Goal: Check status: Check status

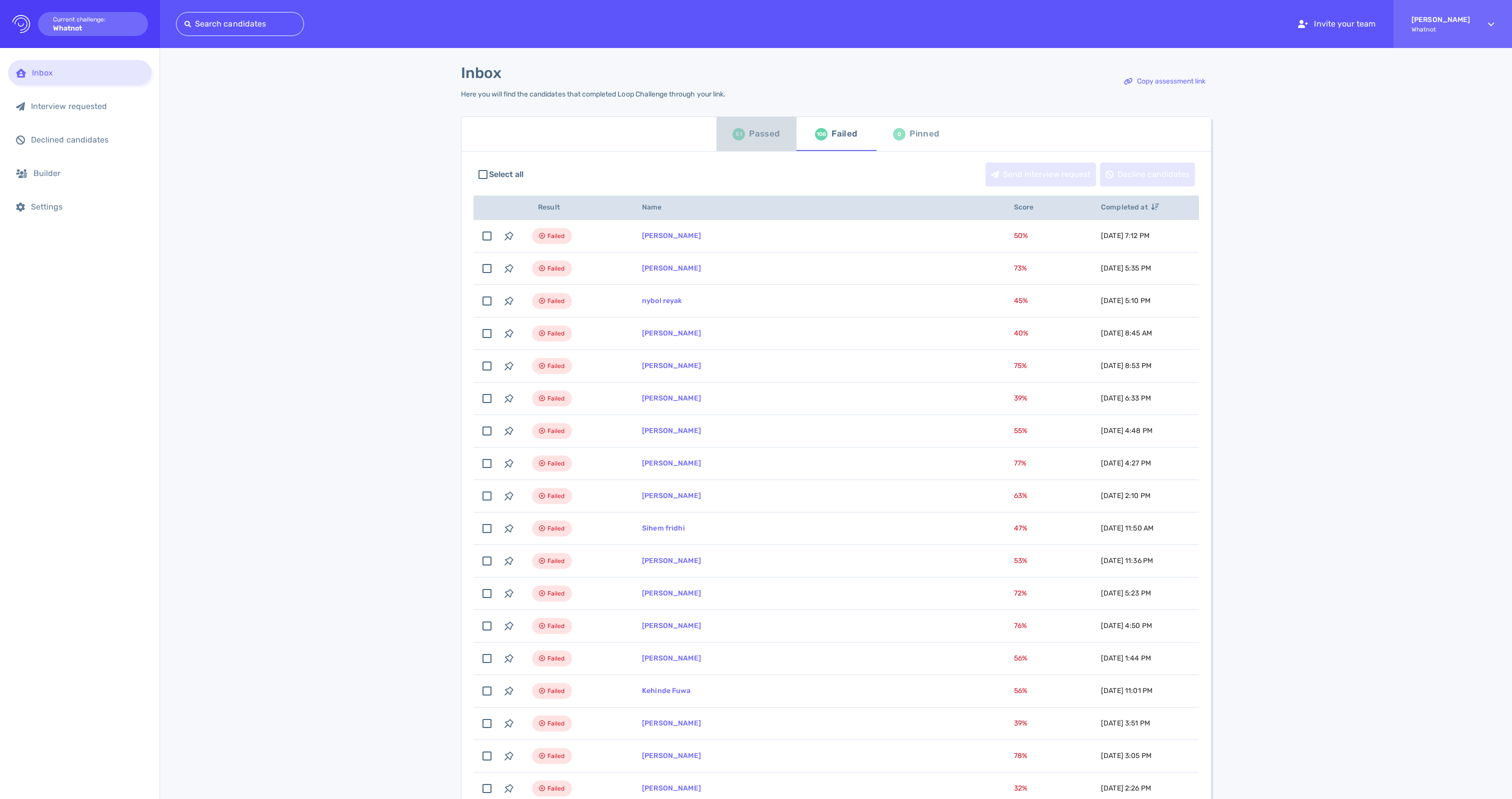
click at [763, 137] on div "Passed" at bounding box center [764, 134] width 30 height 15
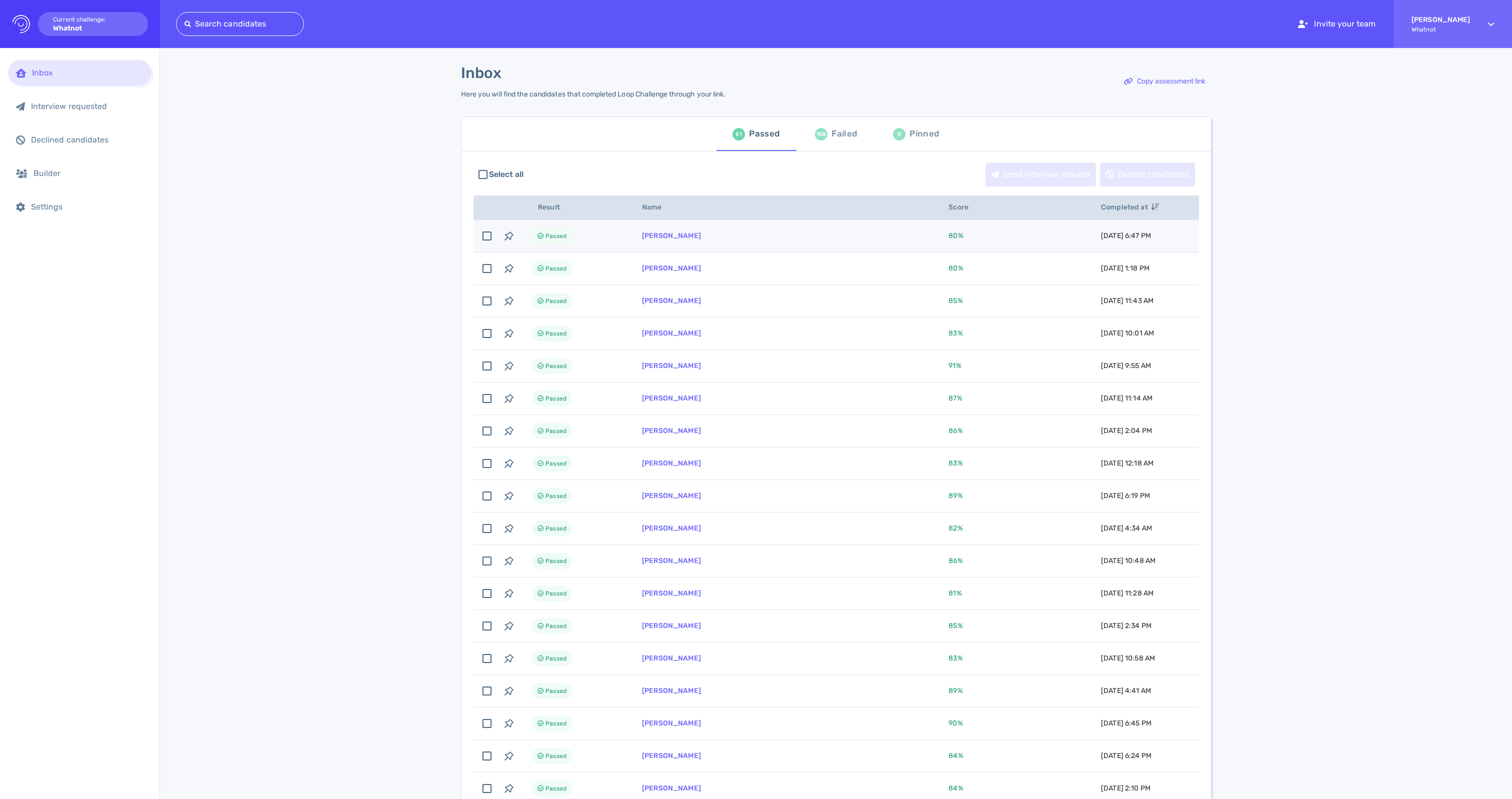
click at [679, 252] on td "[PERSON_NAME]" at bounding box center [782, 236] width 306 height 33
checkbox input "true"
click at [684, 240] on link "[PERSON_NAME]" at bounding box center [671, 236] width 59 height 8
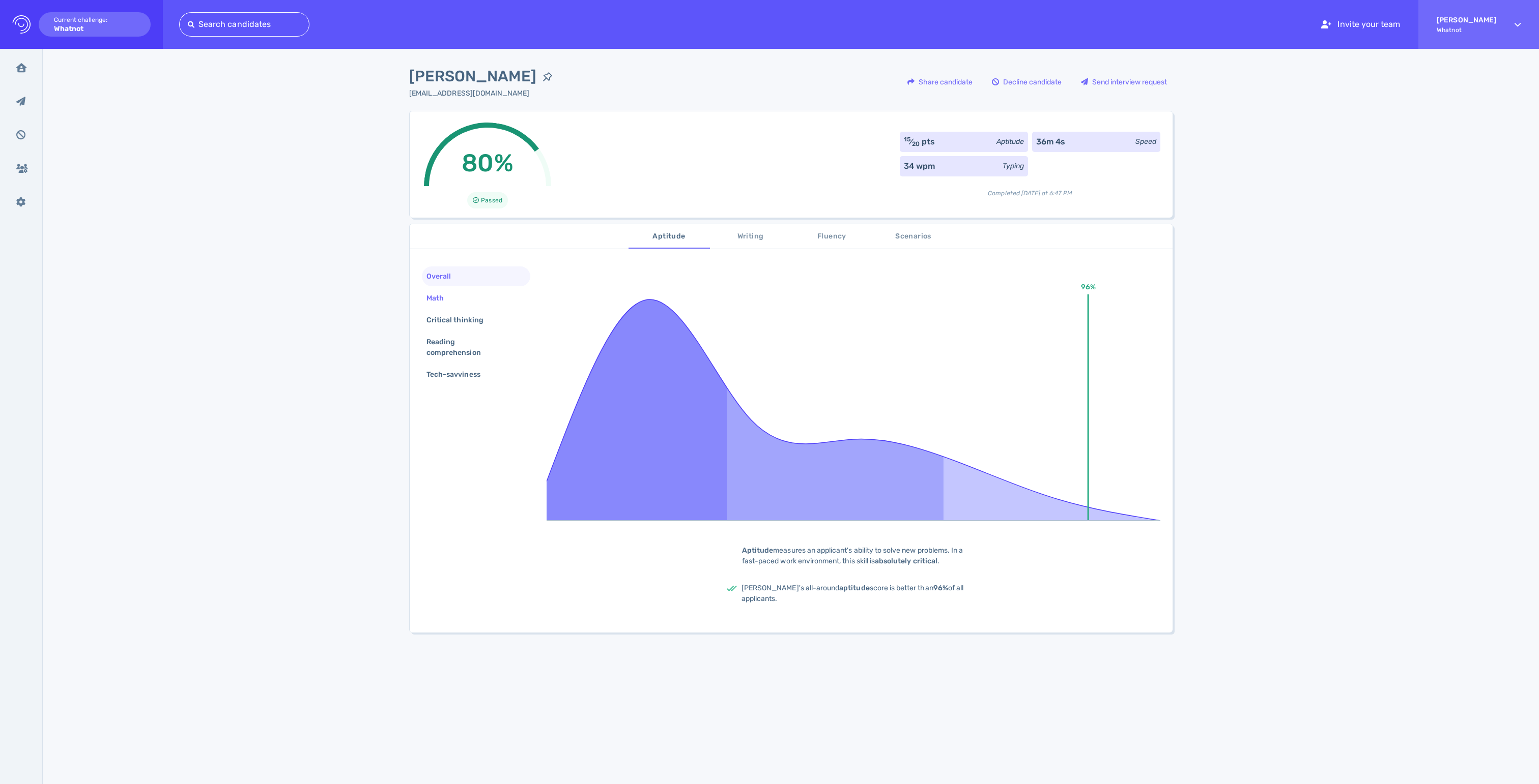
click at [444, 299] on div "Math" at bounding box center [440, 298] width 32 height 15
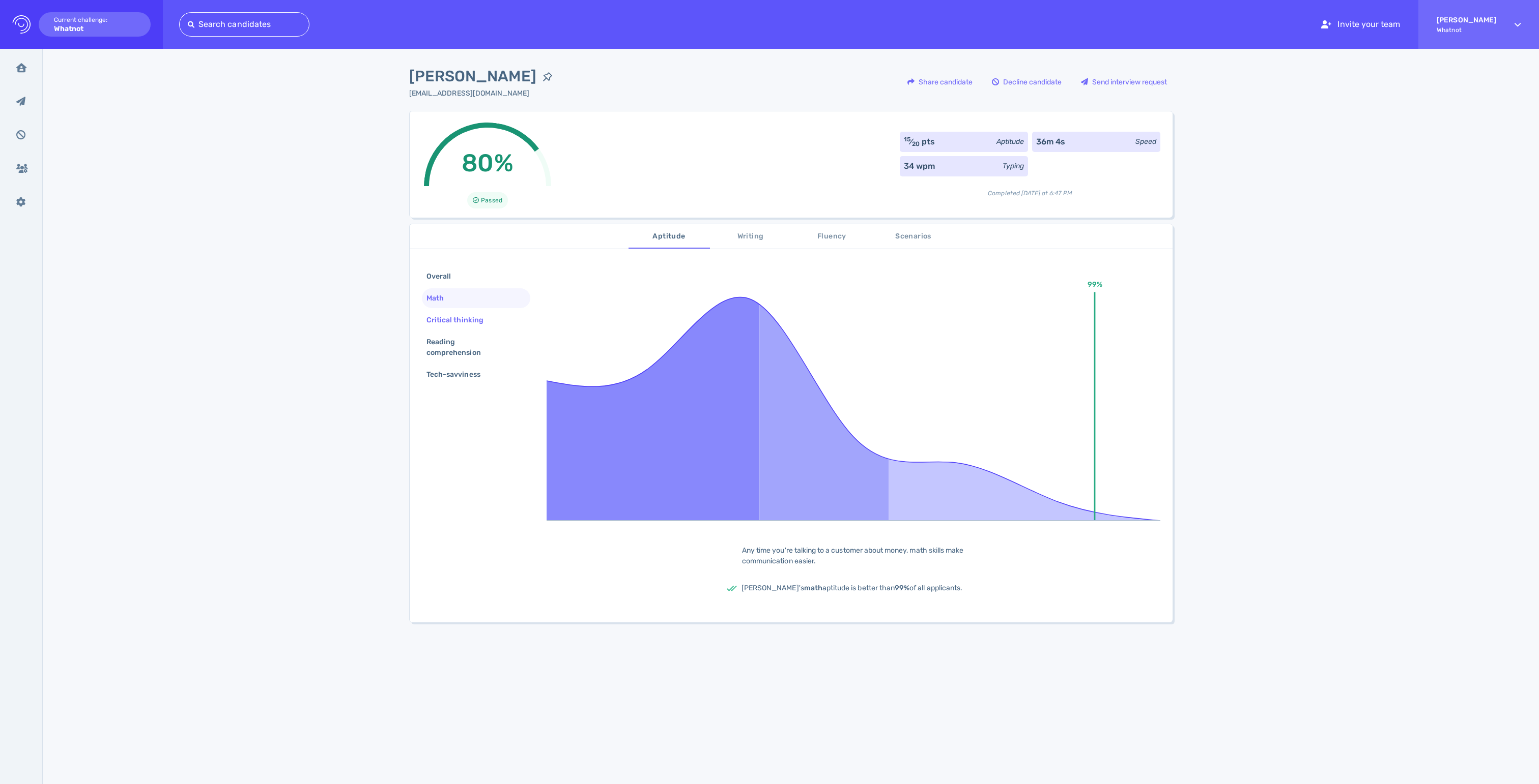
click at [446, 328] on div "Critical thinking" at bounding box center [459, 320] width 71 height 15
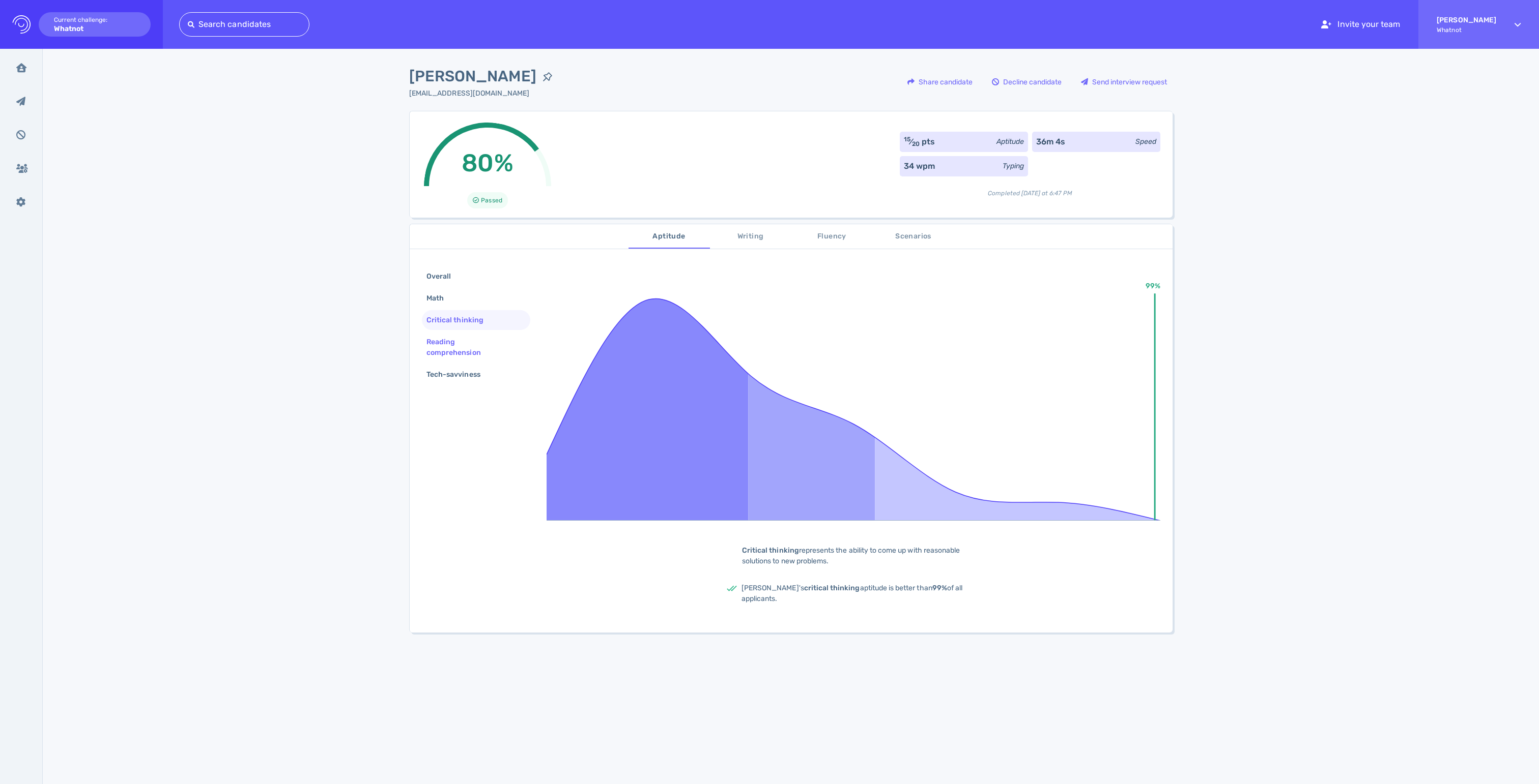
click at [445, 360] on div "Reading comprehension" at bounding box center [471, 347] width 95 height 26
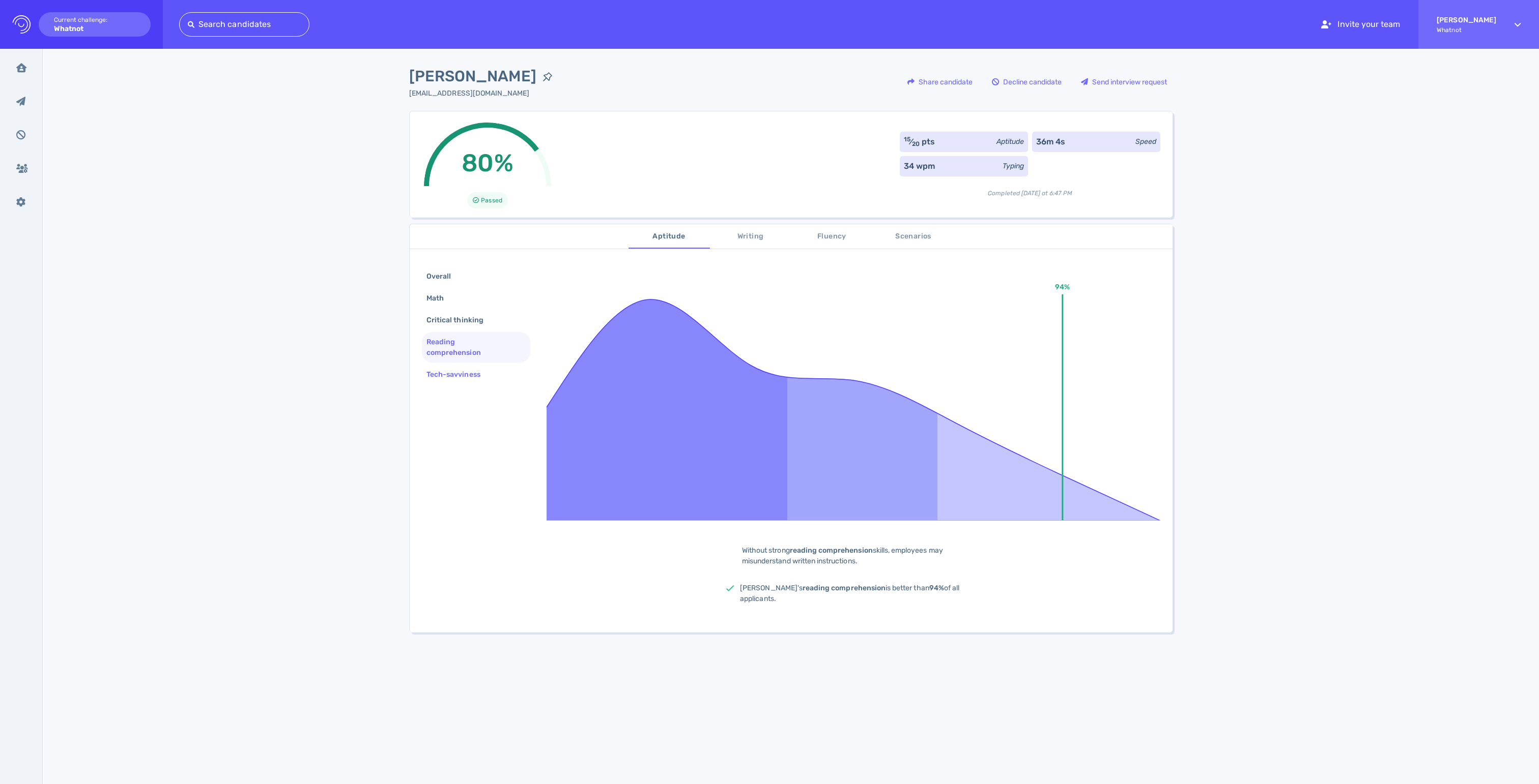
click at [448, 382] on div "Tech-savviness" at bounding box center [458, 374] width 68 height 15
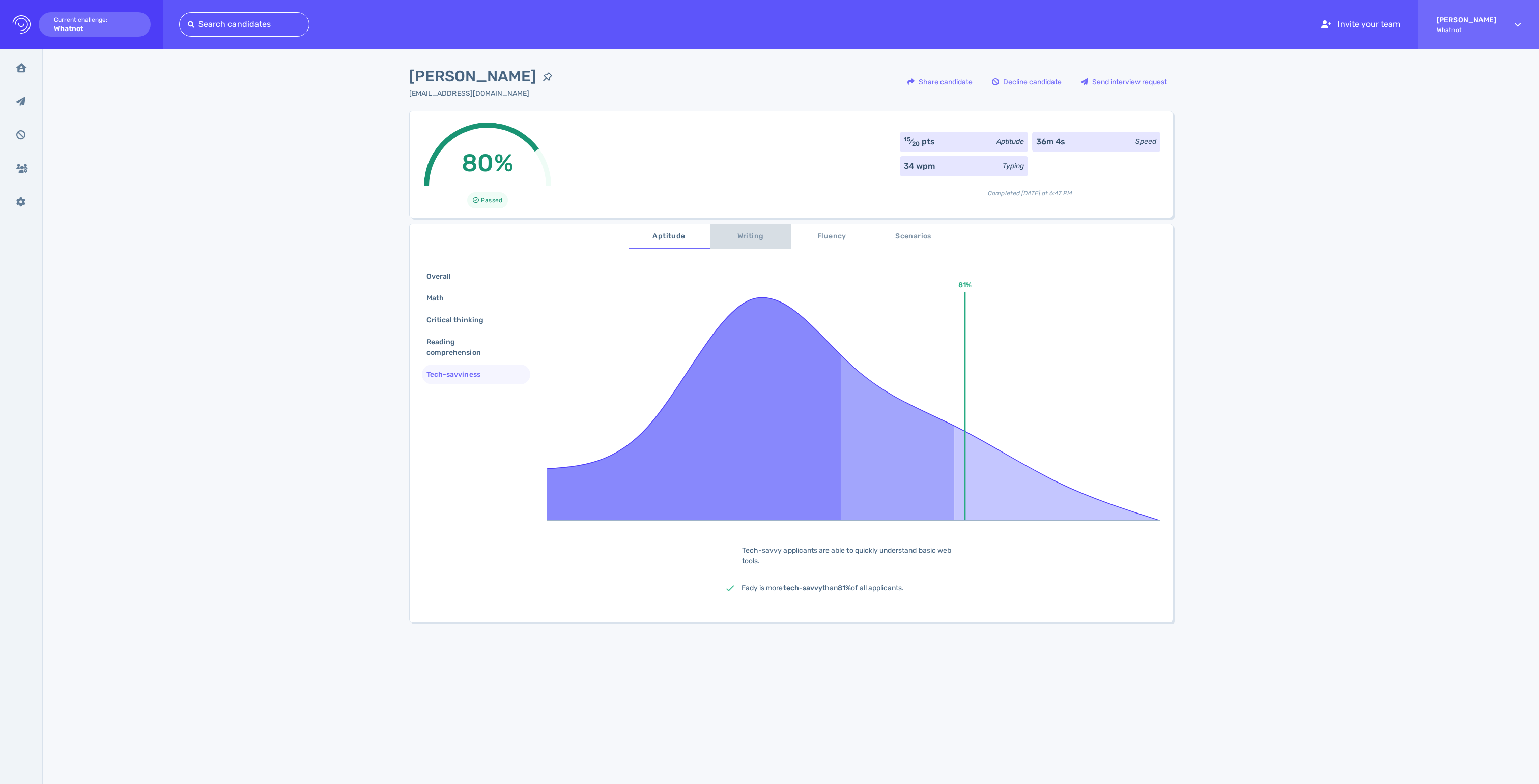
click at [753, 240] on span "Writing" at bounding box center [750, 236] width 69 height 13
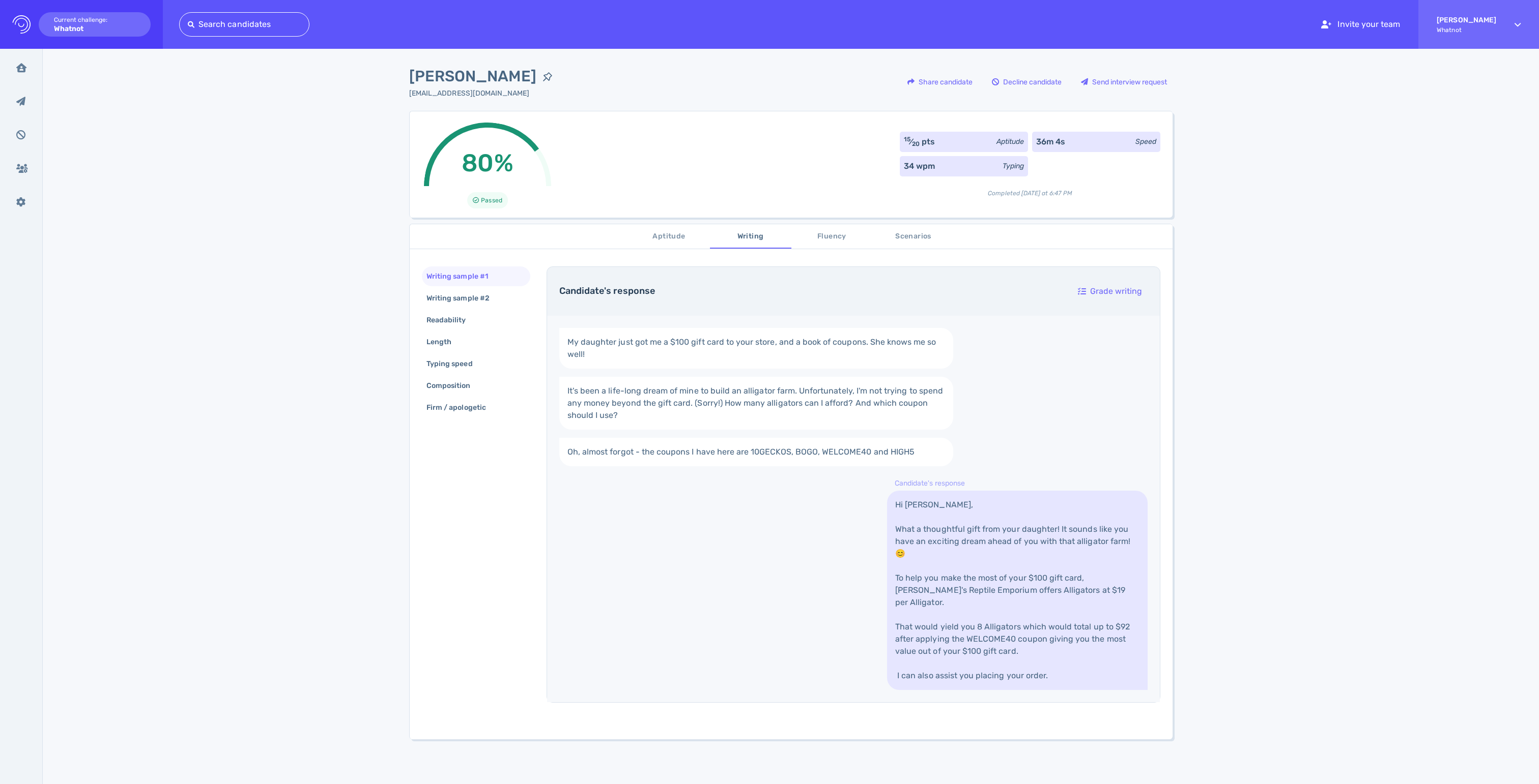
click at [839, 243] on span "Fluency" at bounding box center [831, 236] width 69 height 13
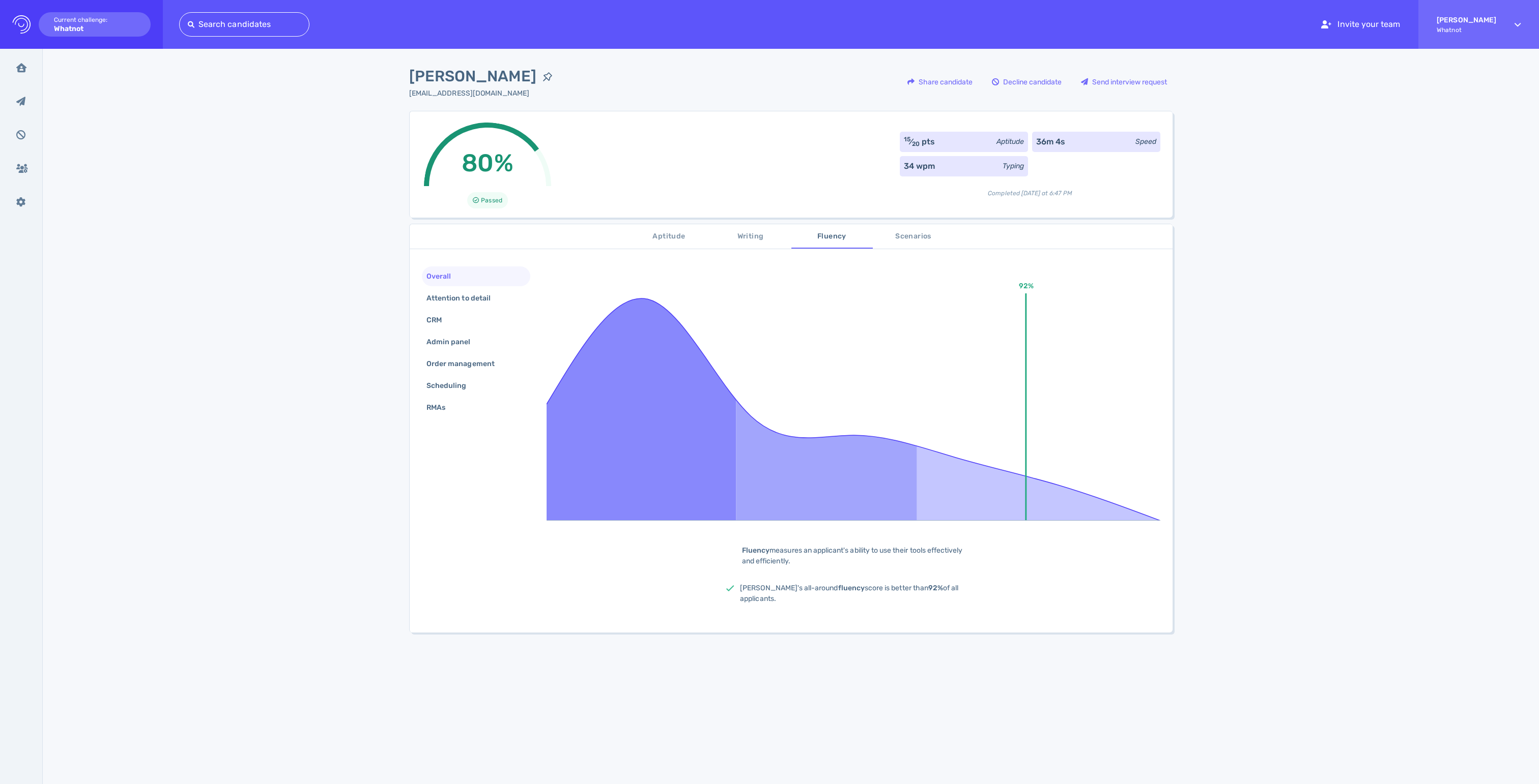
click at [896, 236] on span "Scenarios" at bounding box center [913, 236] width 69 height 13
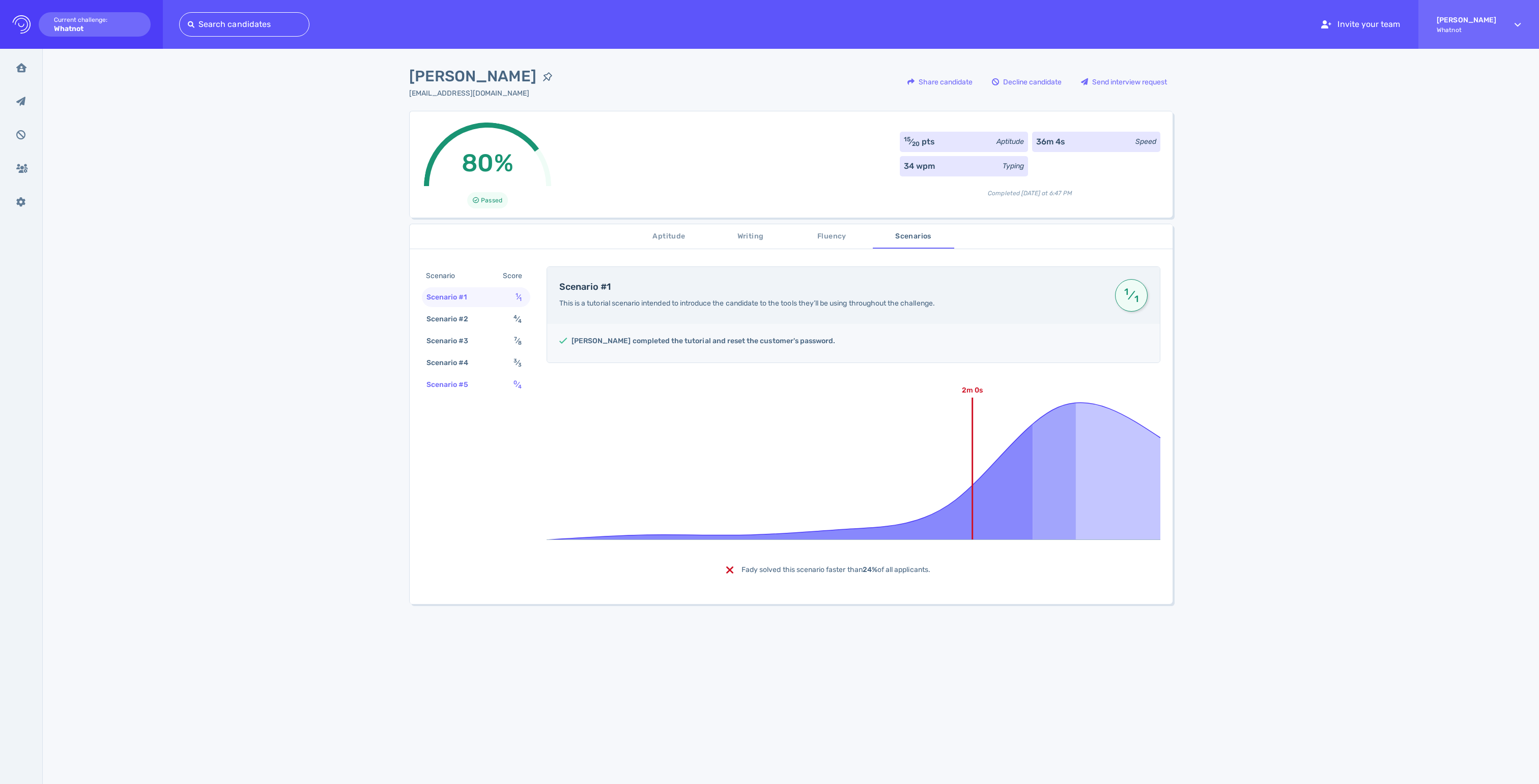
click at [497, 395] on div "Scenario #5 0 ⁄ 4" at bounding box center [475, 384] width 108 height 20
